Goal: Information Seeking & Learning: Learn about a topic

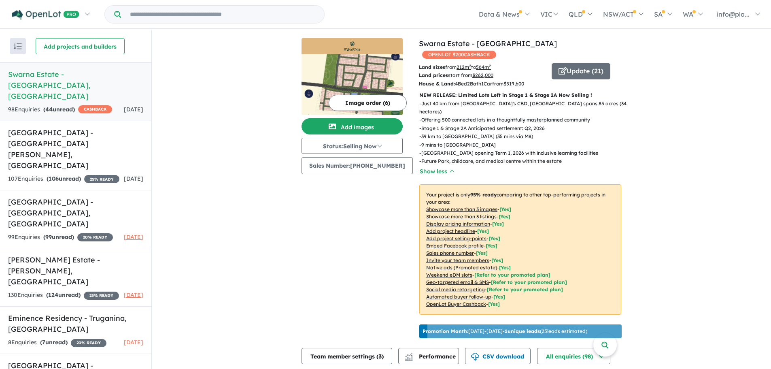
click at [366, 76] on img at bounding box center [351, 84] width 101 height 61
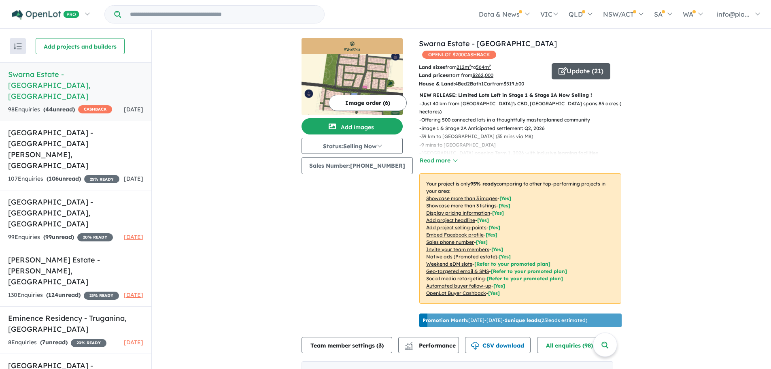
click at [593, 64] on button "Update ( 21 )" at bounding box center [580, 71] width 59 height 16
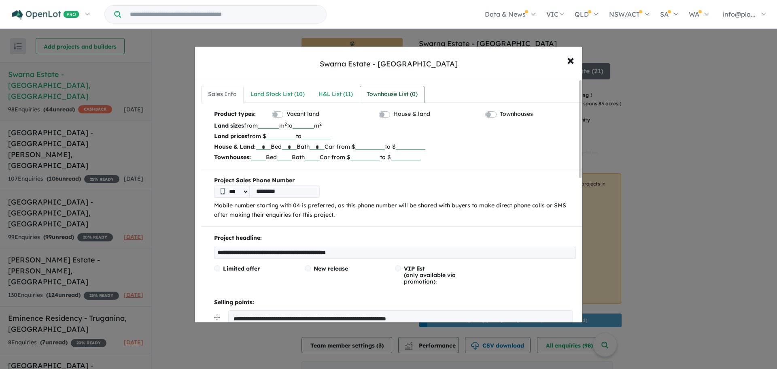
click at [399, 100] on link "Townhouse List ( 0 )" at bounding box center [392, 94] width 65 height 17
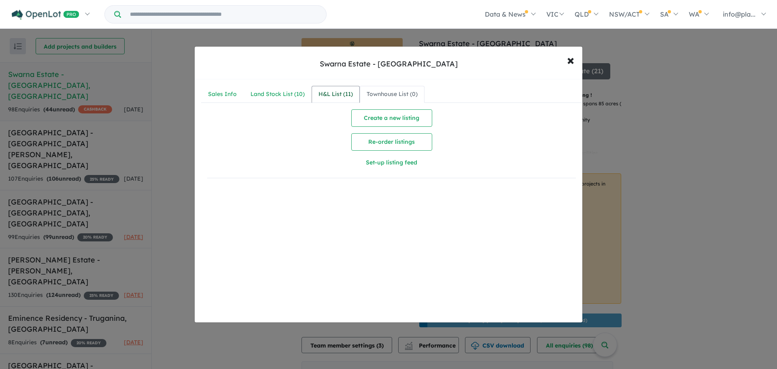
click at [353, 100] on link "H&L List ( 11 )" at bounding box center [335, 94] width 48 height 17
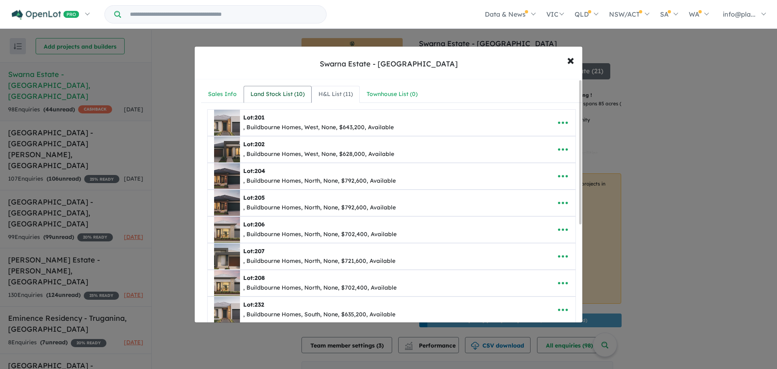
click at [296, 94] on div "Land Stock List ( 10 )" at bounding box center [277, 94] width 54 height 10
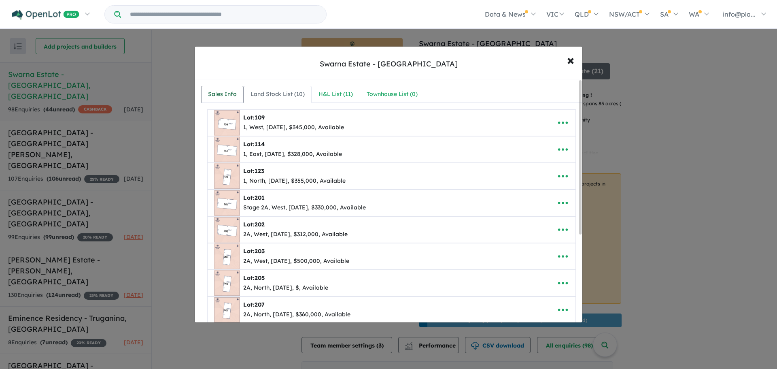
click at [212, 95] on div "Sales Info" at bounding box center [222, 94] width 29 height 10
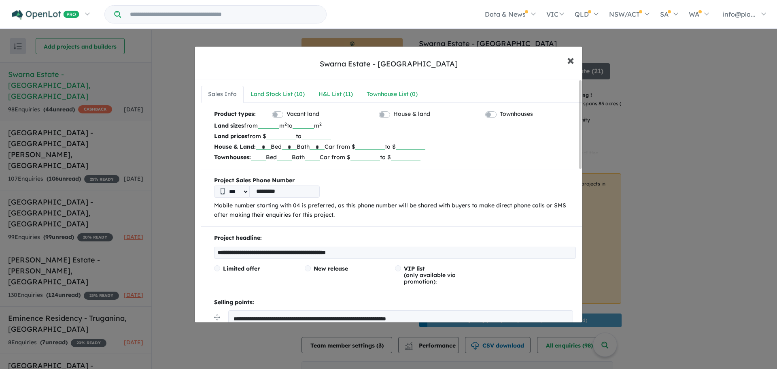
click at [572, 59] on span "×" at bounding box center [570, 59] width 7 height 17
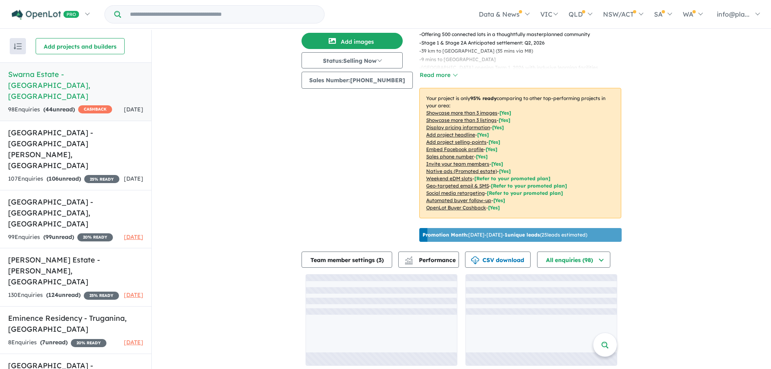
scroll to position [1, 0]
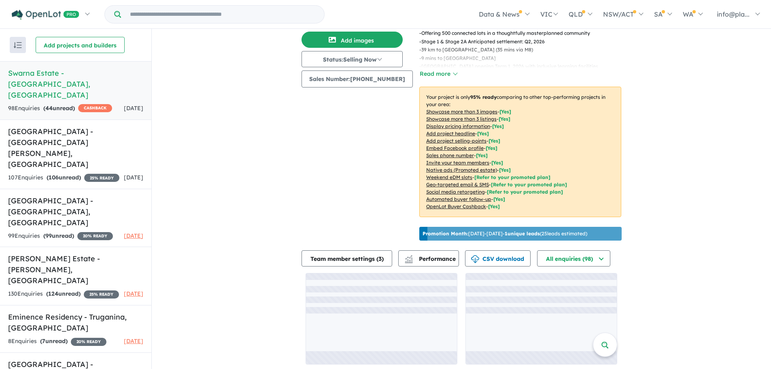
click at [671, 200] on div "View 8 projects in your account Swarna Estate - Strathtulloh OPENLOT $ 200 CASH…" at bounding box center [461, 157] width 619 height 429
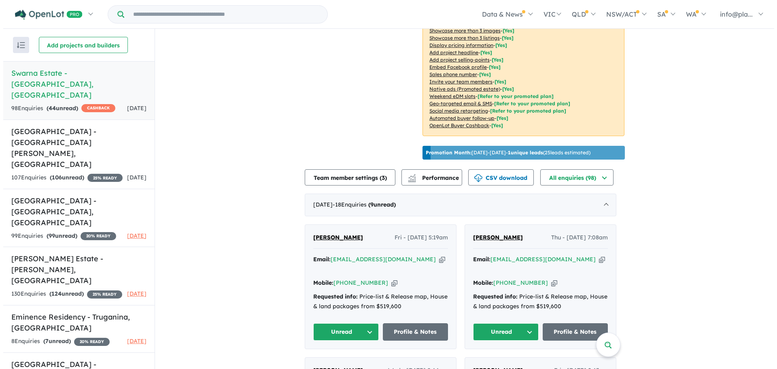
scroll to position [0, 0]
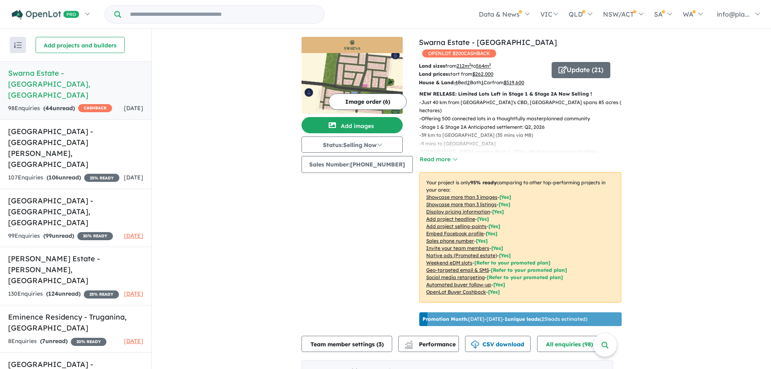
click at [445, 153] on div "NEW RELEASE: Limited Lots Left in Stage 1 & Stage 2A Now Selling ! - Just 40 km…" at bounding box center [517, 199] width 208 height 219
click at [445, 155] on button "Read more" at bounding box center [438, 159] width 38 height 9
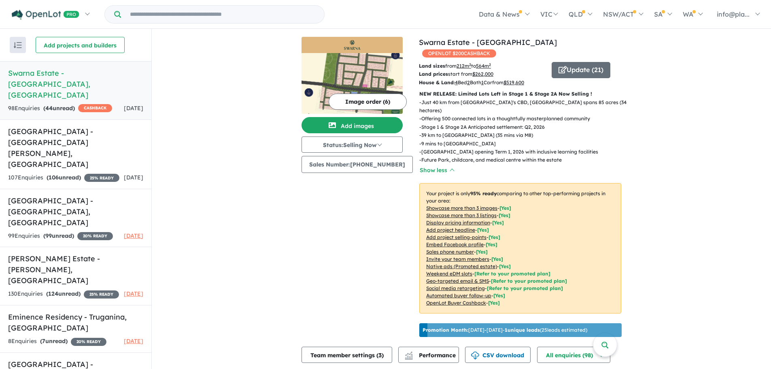
click at [443, 205] on u "Showcase more than 3 images" at bounding box center [461, 208] width 71 height 6
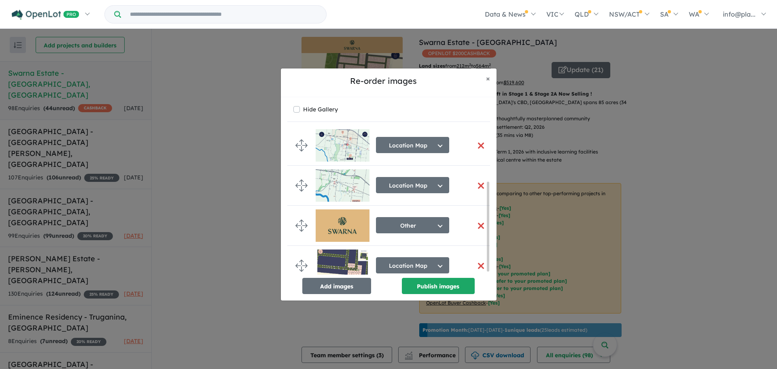
scroll to position [91, 0]
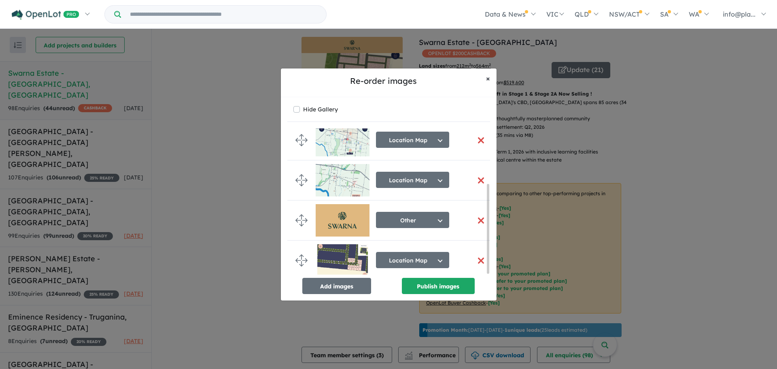
click at [489, 78] on span "×" at bounding box center [488, 78] width 4 height 9
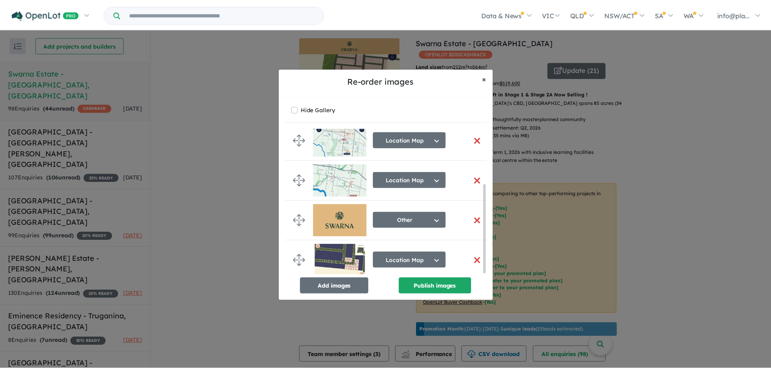
scroll to position [89, 0]
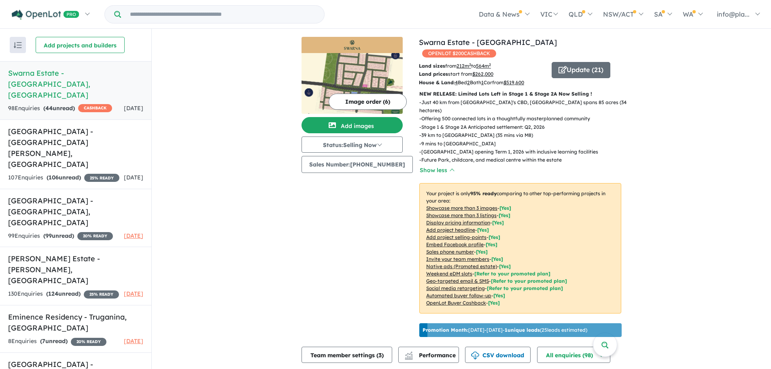
click at [453, 227] on u "Add project headline" at bounding box center [450, 230] width 49 height 6
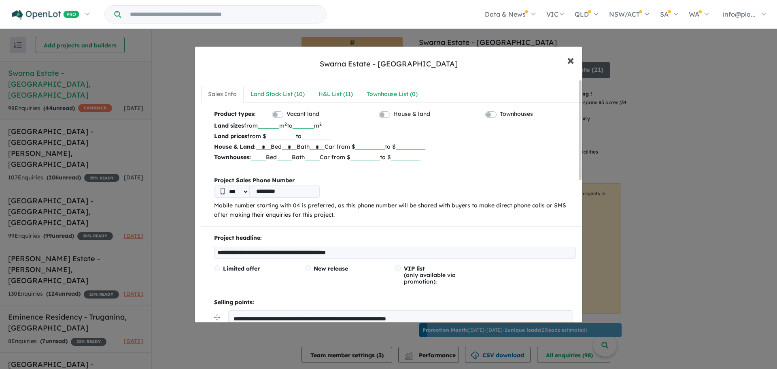
click at [574, 57] on span "×" at bounding box center [570, 59] width 7 height 17
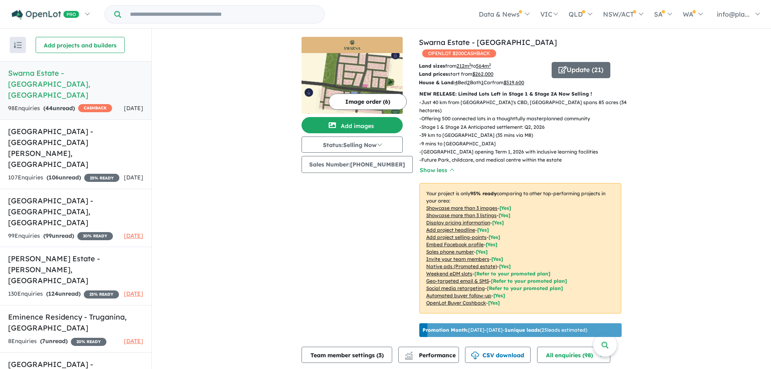
scroll to position [0, 0]
